Goal: Task Accomplishment & Management: Manage account settings

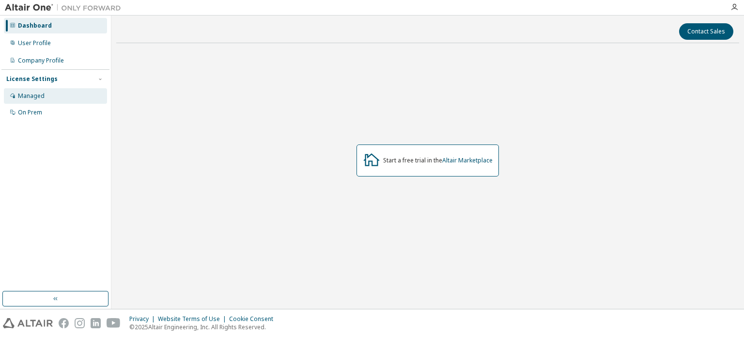
click at [35, 96] on div "Managed" at bounding box center [31, 96] width 27 height 8
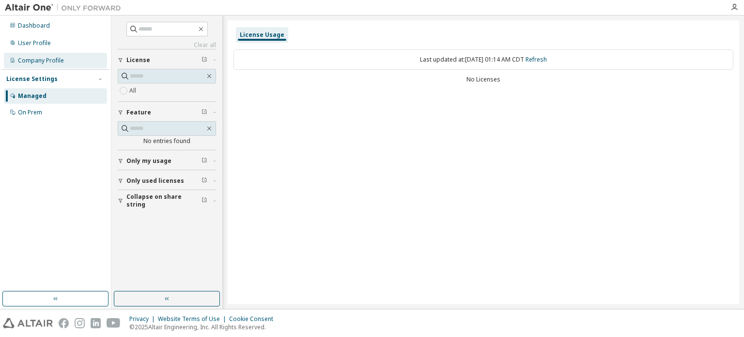
click at [52, 60] on div "Company Profile" at bounding box center [41, 61] width 46 height 8
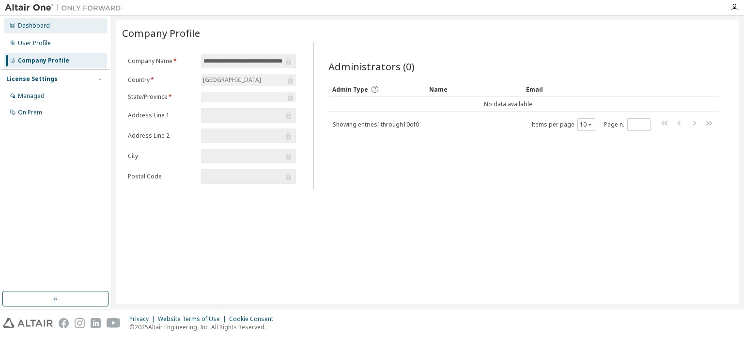
click at [30, 29] on div "Dashboard" at bounding box center [34, 26] width 32 height 8
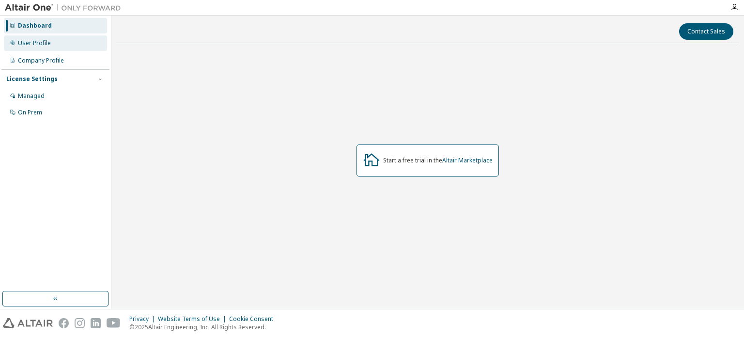
click at [36, 45] on div "User Profile" at bounding box center [34, 43] width 33 height 8
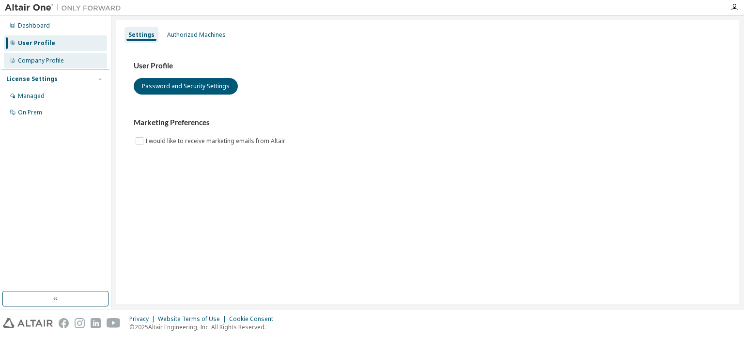
click at [37, 61] on div "Company Profile" at bounding box center [41, 61] width 46 height 8
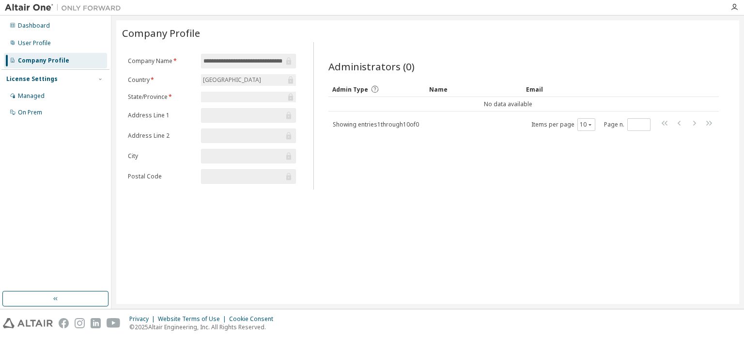
click at [37, 86] on div "License Settings Managed On Prem" at bounding box center [55, 95] width 108 height 52
click at [37, 92] on div "Managed" at bounding box center [31, 96] width 27 height 8
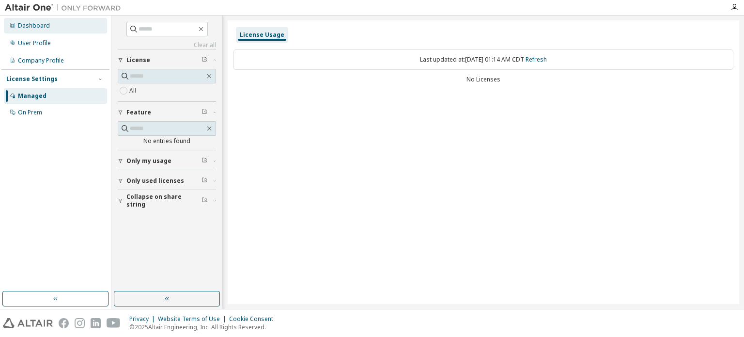
click at [46, 28] on div "Dashboard" at bounding box center [34, 26] width 32 height 8
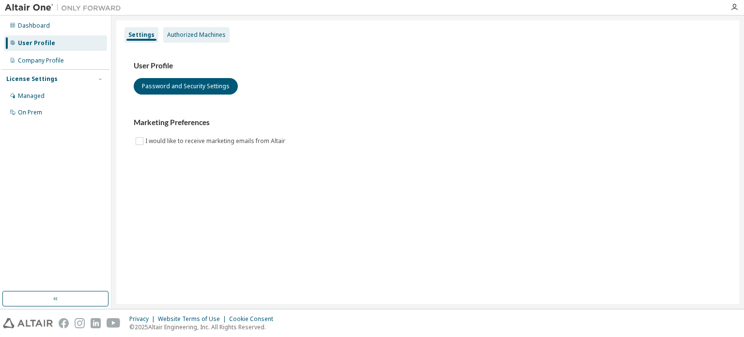
click at [199, 31] on div "Authorized Machines" at bounding box center [196, 35] width 59 height 8
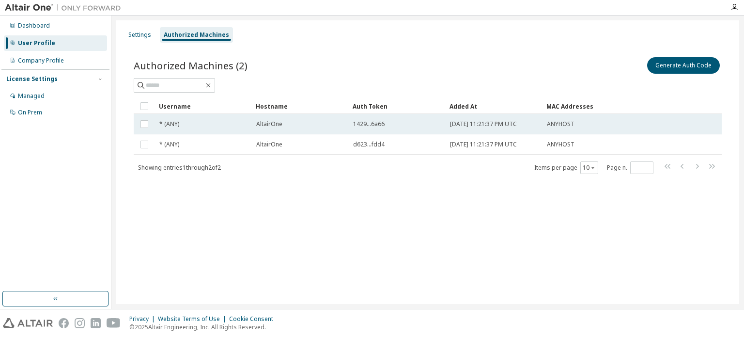
click at [150, 122] on td at bounding box center [144, 124] width 21 height 20
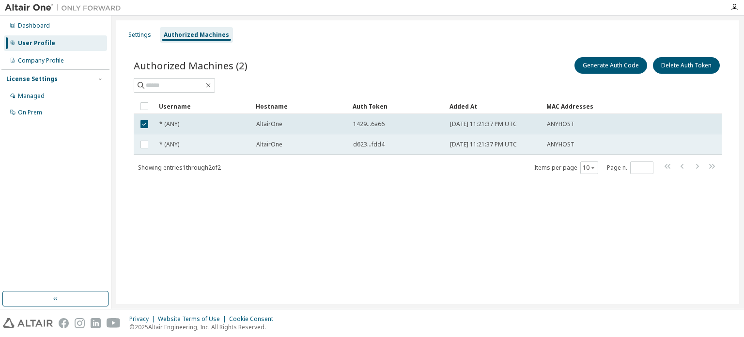
click at [173, 135] on td "* (ANY)" at bounding box center [203, 144] width 97 height 20
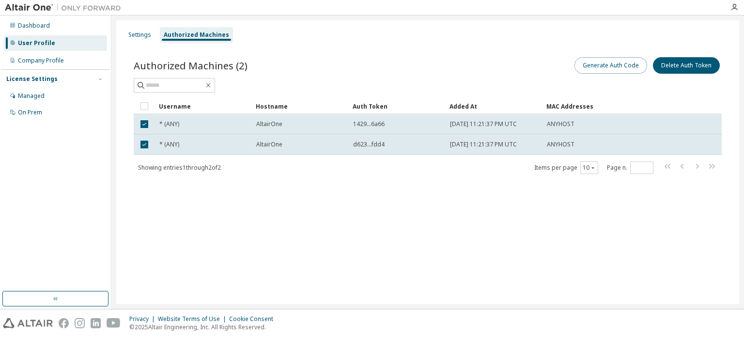
click at [623, 62] on button "Generate Auth Code" at bounding box center [610, 65] width 73 height 16
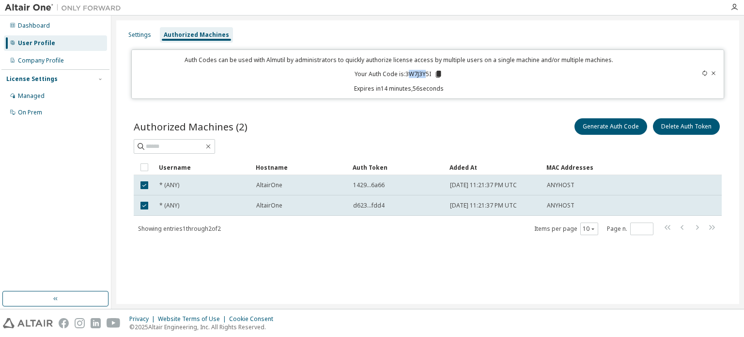
drag, startPoint x: 408, startPoint y: 73, endPoint x: 425, endPoint y: 74, distance: 17.0
click at [425, 74] on p "Your Auth Code is: 3W7J3Y5I" at bounding box center [399, 74] width 88 height 9
click at [453, 83] on div "Auth Codes can be used with Almutil by administrators to quickly authorize lice…" at bounding box center [399, 74] width 522 height 37
click at [438, 75] on icon at bounding box center [438, 74] width 5 height 7
click at [322, 131] on div "Authorized Machines (2) Generate Auth Code Delete Auth Token" at bounding box center [428, 126] width 588 height 20
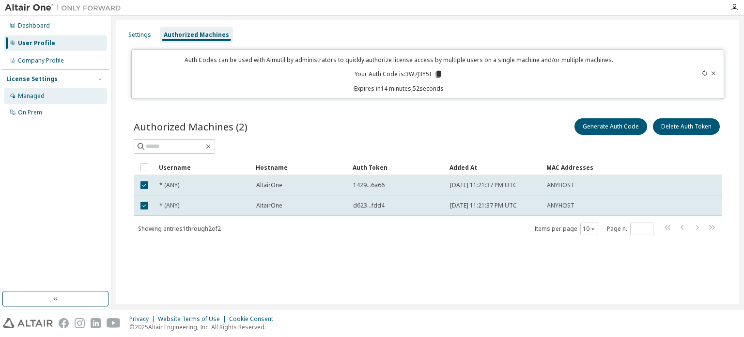
click at [54, 89] on div "Managed" at bounding box center [55, 95] width 103 height 15
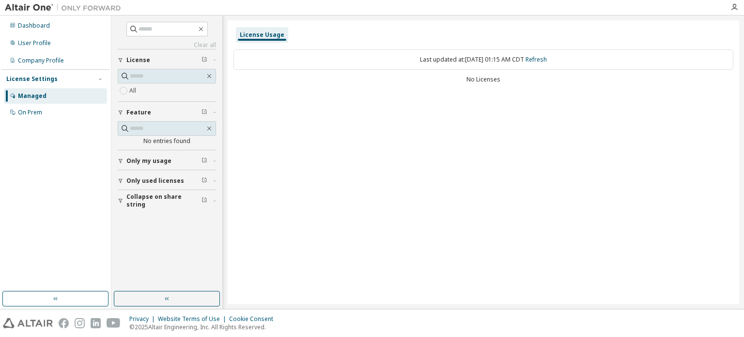
click at [8, 121] on div "Dashboard User Profile Company Profile License Settings Managed On Prem" at bounding box center [55, 153] width 108 height 273
click at [17, 117] on div "On Prem" at bounding box center [55, 112] width 103 height 15
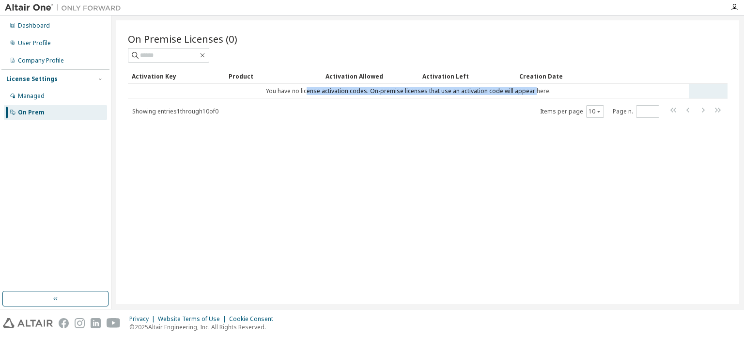
drag, startPoint x: 308, startPoint y: 92, endPoint x: 534, endPoint y: 96, distance: 226.2
click at [534, 96] on td "You have no license activation codes. On-premise licenses that use an activatio…" at bounding box center [408, 91] width 561 height 15
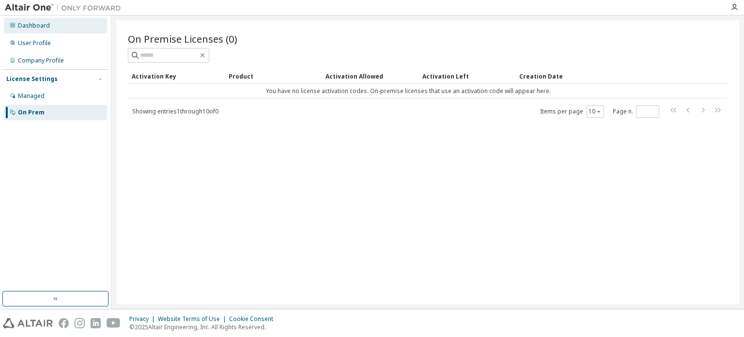
click at [29, 22] on div "Dashboard" at bounding box center [34, 26] width 32 height 8
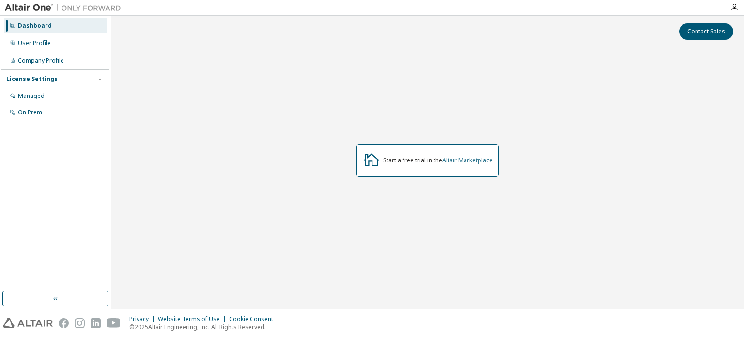
click at [468, 160] on link "Altair Marketplace" at bounding box center [467, 160] width 50 height 8
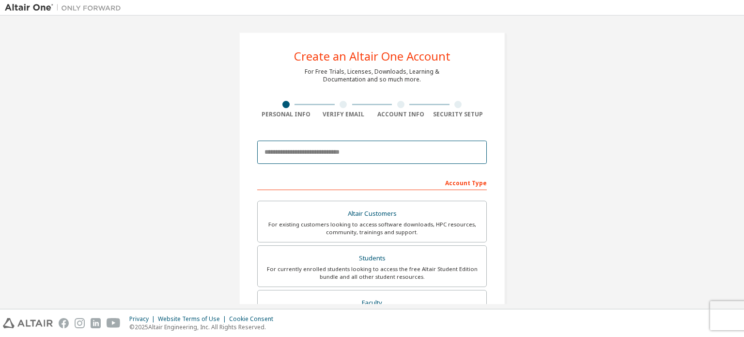
click at [329, 152] on input "email" at bounding box center [372, 151] width 230 height 23
type input "**********"
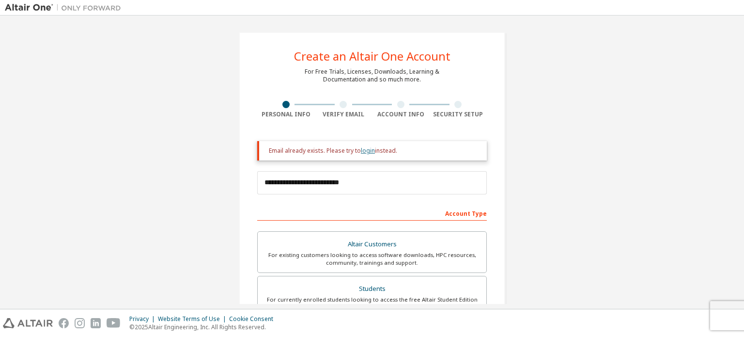
click at [364, 149] on link "login" at bounding box center [368, 150] width 14 height 8
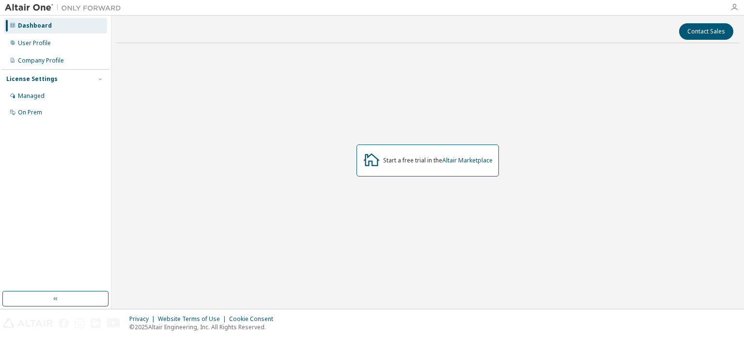
click at [735, 5] on icon "button" at bounding box center [734, 7] width 8 height 8
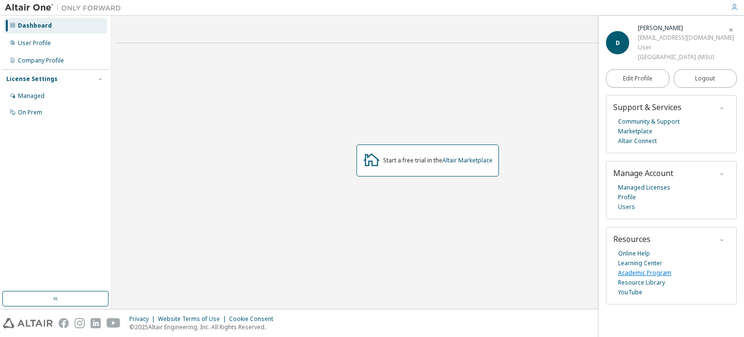
click at [636, 270] on link "Academic Program" at bounding box center [644, 273] width 53 height 10
